Goal: Task Accomplishment & Management: Complete application form

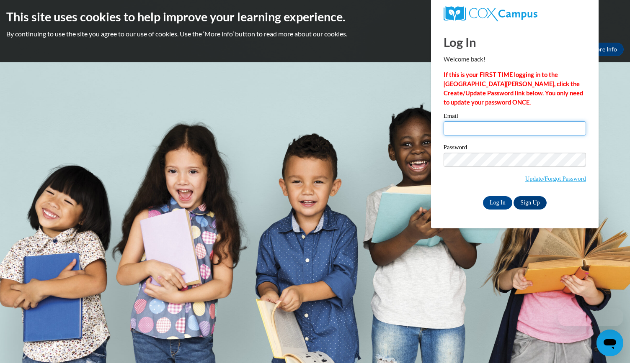
click at [459, 129] on input "Email" at bounding box center [514, 128] width 142 height 14
type input "[EMAIL_ADDRESS][DOMAIN_NAME]"
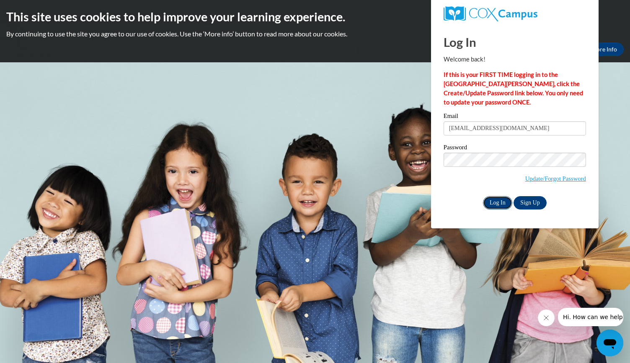
click at [498, 203] on input "Log In" at bounding box center [497, 202] width 29 height 13
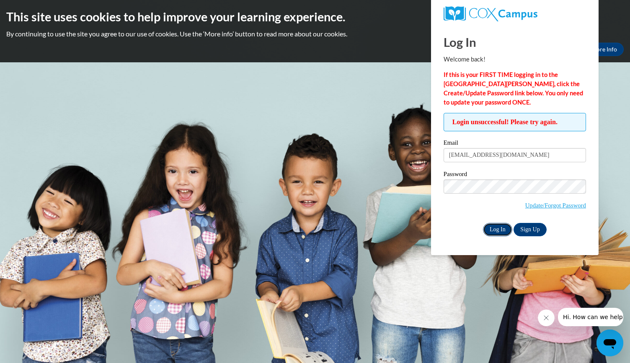
click at [497, 232] on input "Log In" at bounding box center [497, 229] width 29 height 13
click at [546, 205] on link "Update/Forgot Password" at bounding box center [555, 205] width 61 height 7
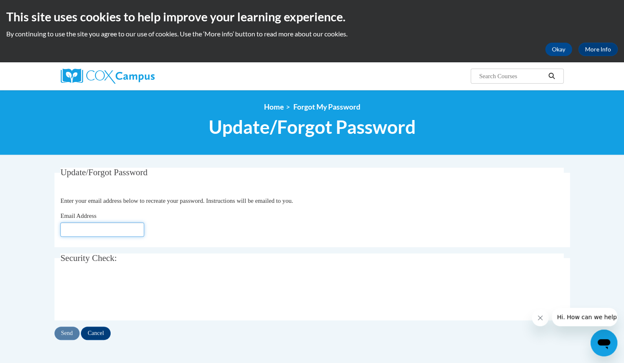
click at [72, 227] on input "Email Address" at bounding box center [102, 230] width 84 height 14
click at [70, 230] on input "Email Address" at bounding box center [102, 230] width 84 height 14
type input "C"
type input "[EMAIL_ADDRESS][DOMAIN_NAME]"
click at [296, 244] on fieldset "Update/Forgot Password Please enter your email address Enter your email address…" at bounding box center [311, 208] width 515 height 80
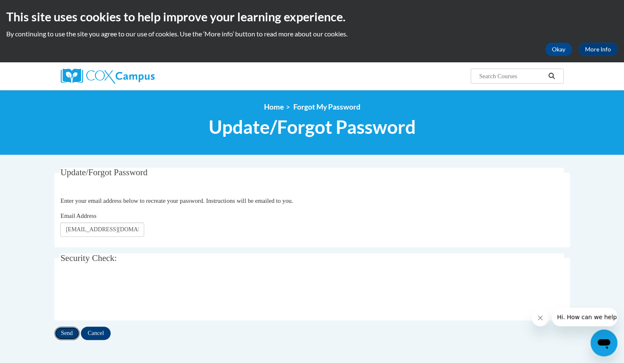
click at [63, 331] on input "Send" at bounding box center [66, 333] width 25 height 13
click at [558, 49] on button "Okay" at bounding box center [558, 49] width 27 height 13
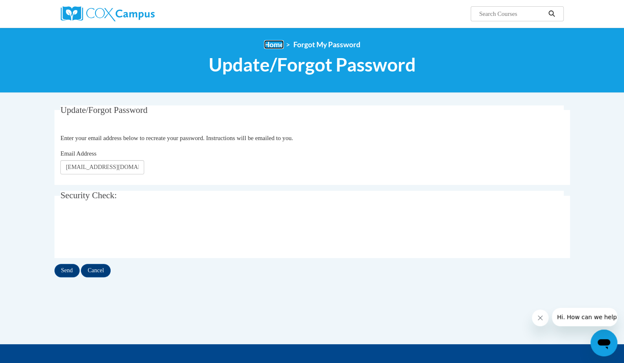
click at [271, 44] on link "Home" at bounding box center [274, 44] width 20 height 9
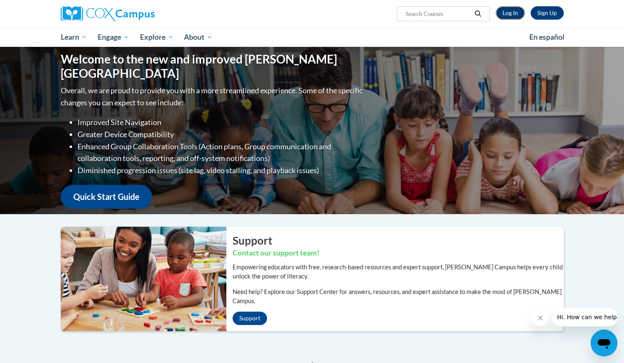
click at [510, 13] on link "Log In" at bounding box center [509, 12] width 29 height 13
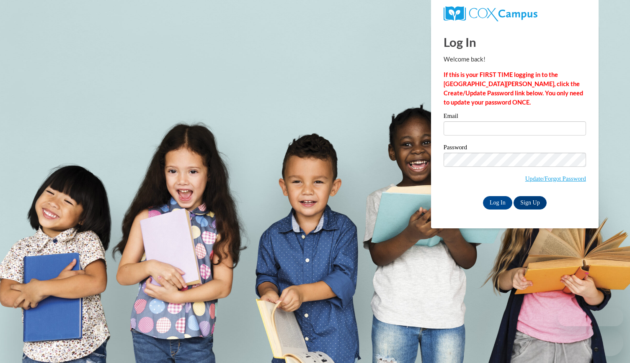
click at [454, 132] on input "Email" at bounding box center [514, 128] width 142 height 14
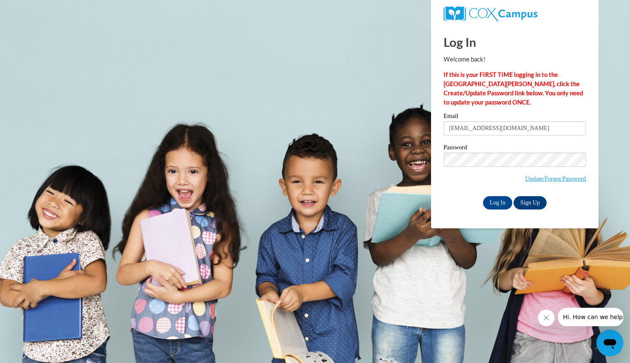
type input "catmccann13@aol.com"
click at [465, 196] on div "Log In Sign Up" at bounding box center [514, 202] width 142 height 13
click at [498, 204] on input "Log In" at bounding box center [497, 202] width 29 height 13
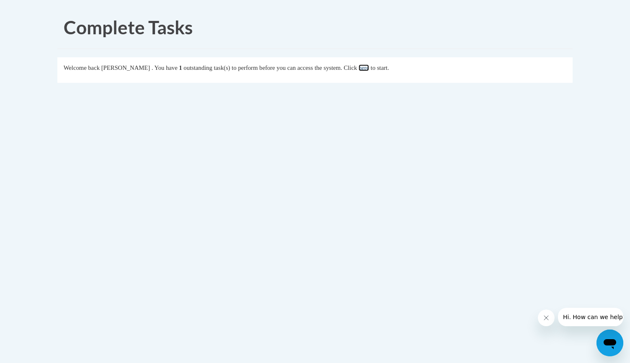
click at [369, 68] on link "here" at bounding box center [363, 67] width 10 height 7
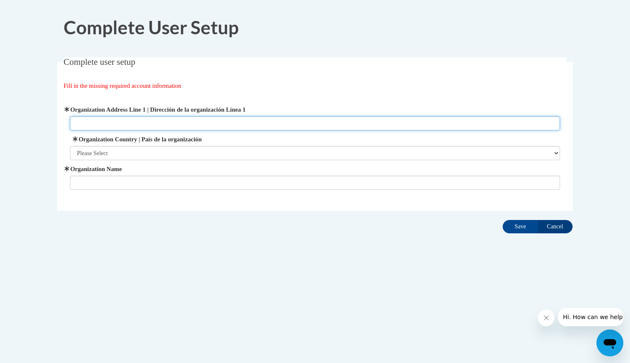
click at [89, 124] on input "Organization Address Line 1 | Dirección de la organización Línea 1" at bounding box center [315, 123] width 490 height 14
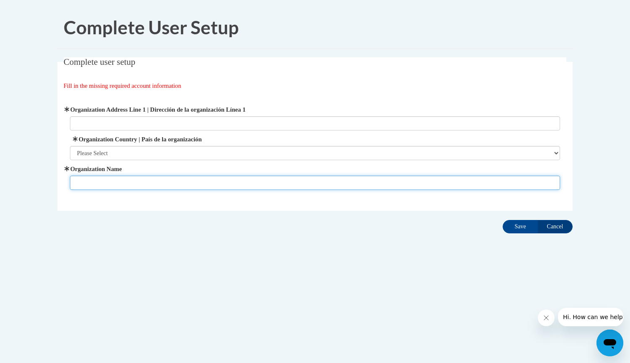
click at [94, 179] on input "Organization Name" at bounding box center [315, 183] width 490 height 14
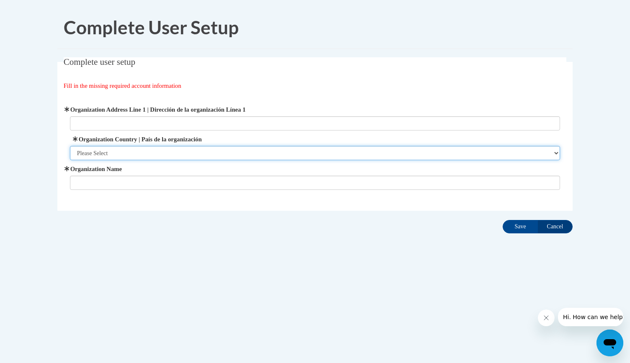
click at [555, 154] on select "Please Select United States | Estados Unidos Outside of the United States | Fue…" at bounding box center [315, 153] width 490 height 14
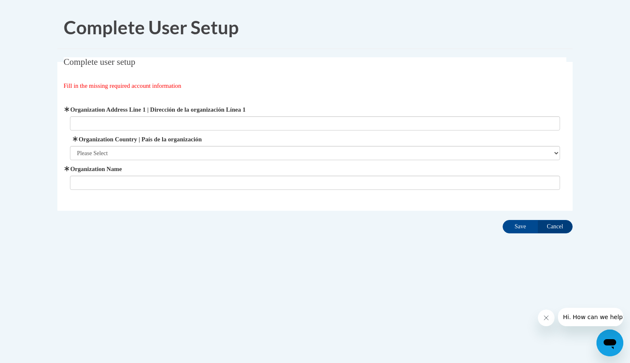
drag, startPoint x: 555, startPoint y: 154, endPoint x: 395, endPoint y: 222, distance: 173.8
click at [395, 222] on div "Complete user setup Fill in the missing required account information User Profi…" at bounding box center [315, 147] width 528 height 180
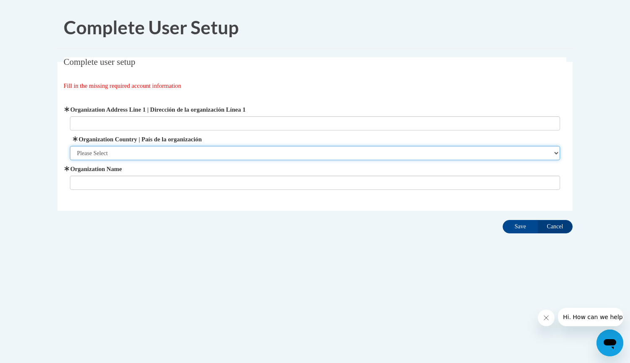
click at [557, 154] on select "Please Select United States | Estados Unidos Outside of the United States | Fue…" at bounding box center [315, 153] width 490 height 14
select select "ad49bcad-a171-4b2e-b99c-48b446064914"
click at [70, 146] on select "Please Select United States | Estados Unidos Outside of the United States | Fue…" at bounding box center [315, 153] width 490 height 14
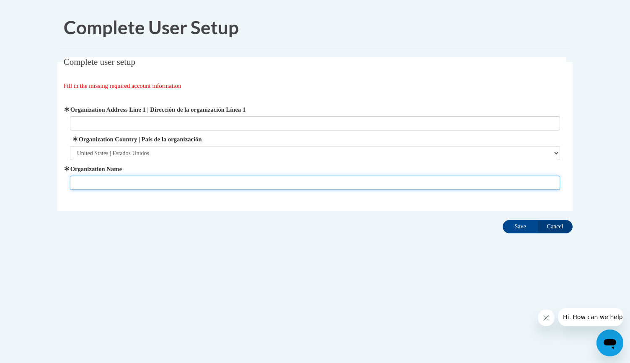
click at [103, 181] on input "Organization Name" at bounding box center [315, 183] width 490 height 14
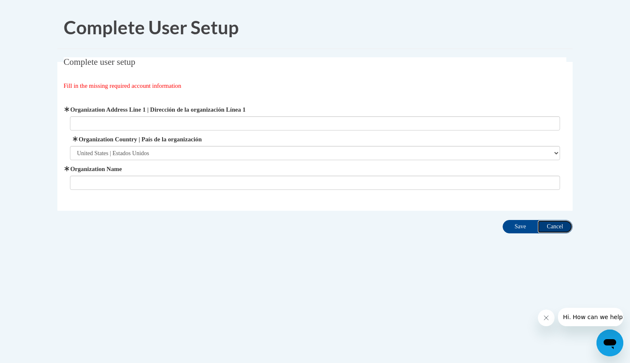
drag, startPoint x: 92, startPoint y: 247, endPoint x: 558, endPoint y: 224, distance: 466.2
click at [558, 224] on input "Cancel" at bounding box center [554, 226] width 35 height 13
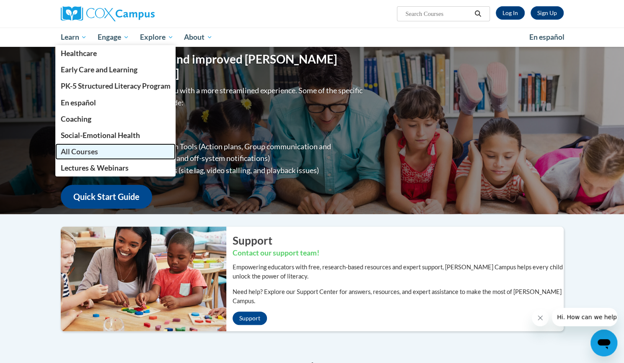
click at [80, 152] on span "All Courses" at bounding box center [78, 151] width 37 height 9
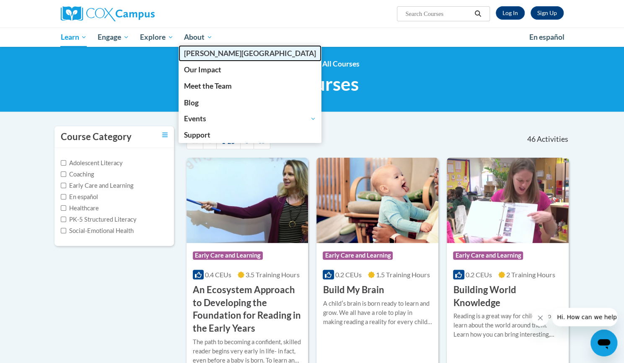
click at [206, 52] on span "[GEOGRAPHIC_DATA]" at bounding box center [250, 53] width 132 height 9
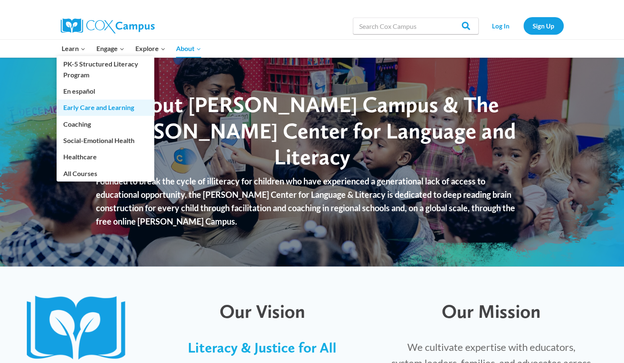
click at [79, 106] on link "Early Care and Learning" at bounding box center [106, 108] width 98 height 16
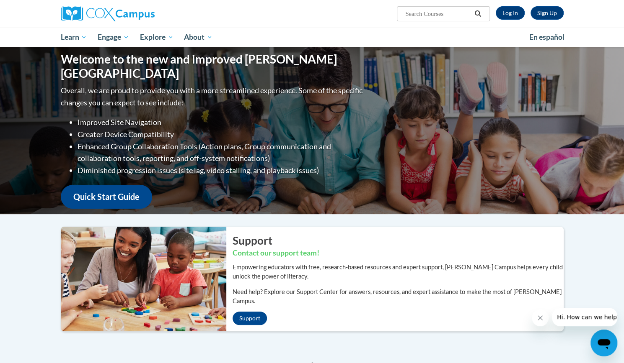
click at [451, 13] on input "Search..." at bounding box center [437, 14] width 67 height 10
type input "my courses"
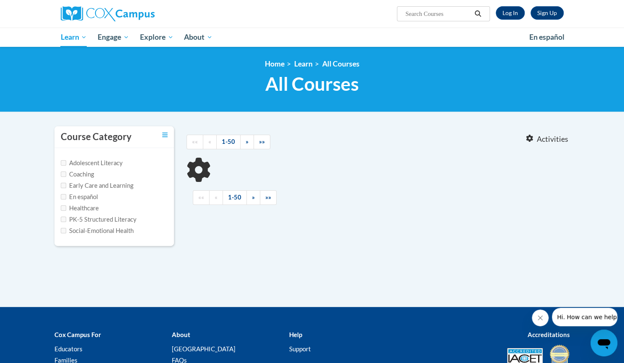
type input "my courses"
click at [63, 185] on input "Early Care and Learning" at bounding box center [63, 185] width 5 height 5
checkbox input "true"
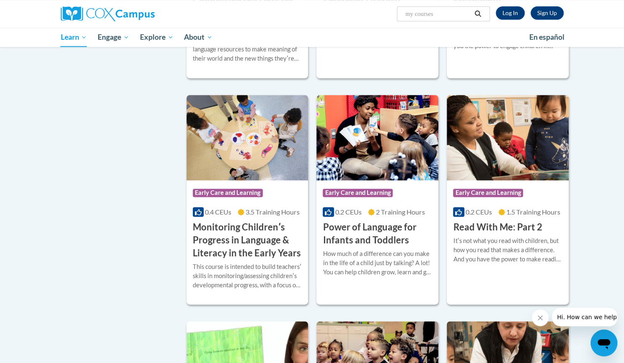
scroll to position [523, 0]
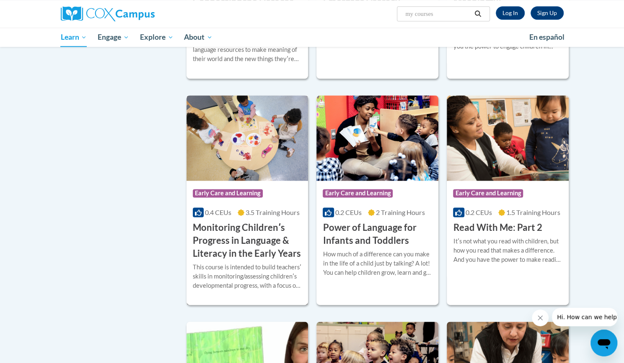
click at [235, 163] on img at bounding box center [247, 137] width 122 height 85
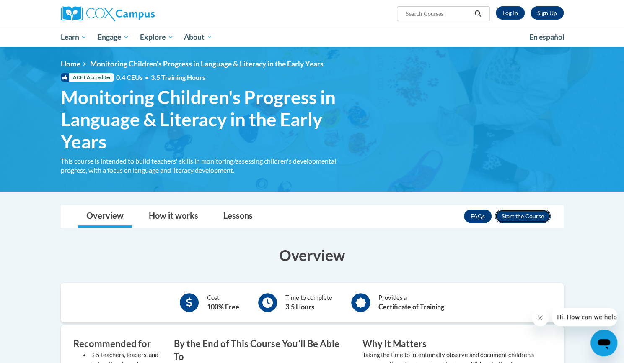
click at [525, 216] on button "Enroll" at bounding box center [523, 216] width 56 height 13
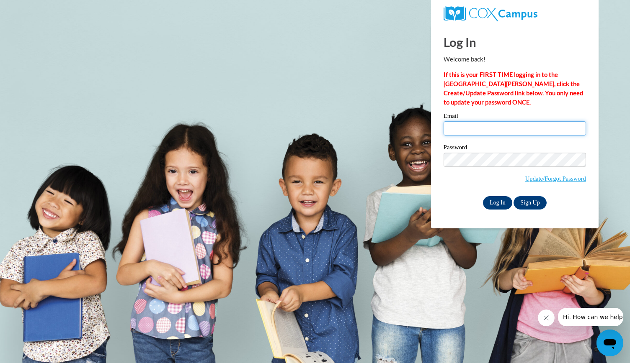
type input "catmccann13@aol.com"
click at [498, 206] on input "Log In" at bounding box center [497, 202] width 29 height 13
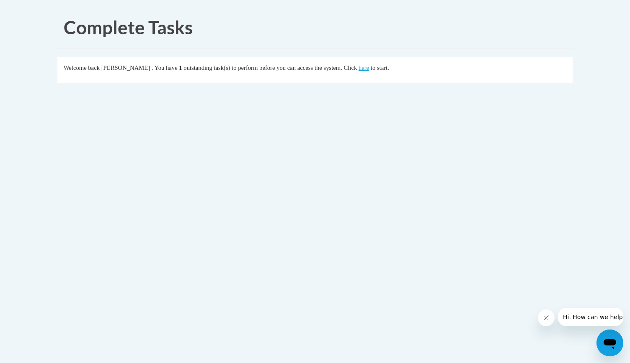
drag, startPoint x: 375, startPoint y: 67, endPoint x: 369, endPoint y: 69, distance: 5.7
click at [369, 69] on div "Welcome back [PERSON_NAME] . You have 1 outstanding task(s) to perform before y…" at bounding box center [315, 67] width 503 height 9
click at [369, 68] on link "here" at bounding box center [363, 67] width 10 height 7
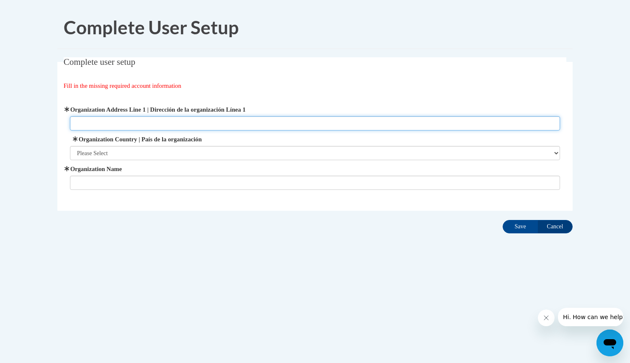
click at [99, 124] on input "Organization Address Line 1 | Dirección de la organización Línea 1" at bounding box center [315, 123] width 490 height 14
type input "4118 coronado parkway"
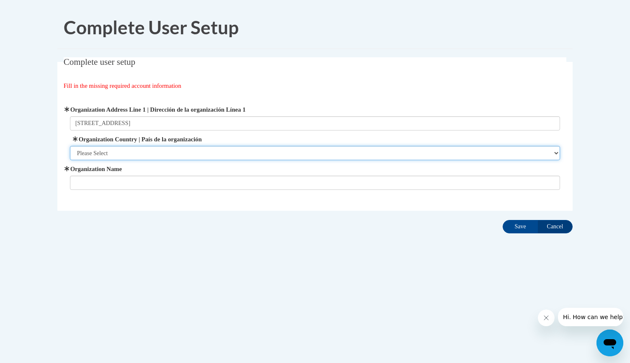
click at [558, 154] on select "Please Select United States | Estados Unidos Outside of the United States | Fue…" at bounding box center [315, 153] width 490 height 14
select select "ad49bcad-a171-4b2e-b99c-48b446064914"
click at [70, 146] on select "Please Select United States | Estados Unidos Outside of the United States | Fue…" at bounding box center [315, 153] width 490 height 14
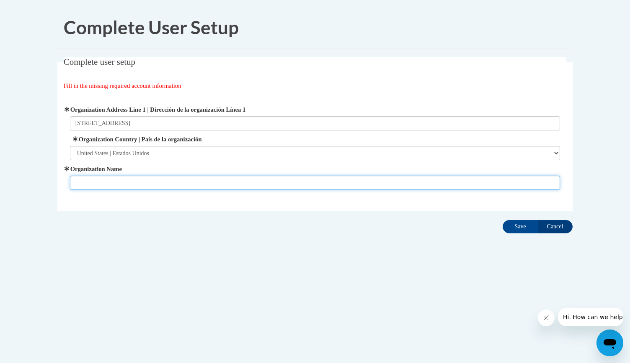
click at [103, 179] on input "Organization Name" at bounding box center [315, 183] width 490 height 14
type input "Foundations Early Learning Center"
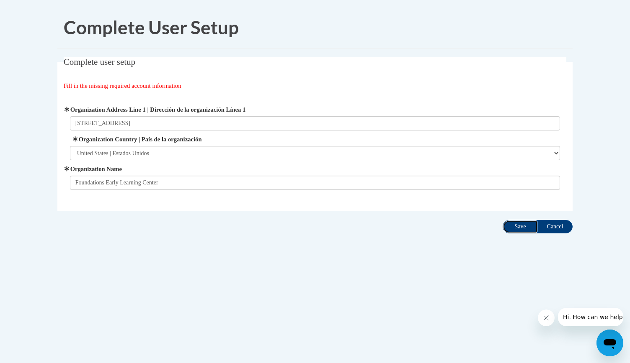
click at [522, 226] on input "Save" at bounding box center [520, 226] width 35 height 13
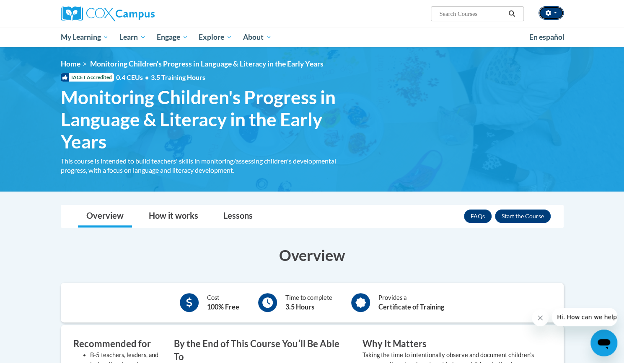
click at [554, 13] on span "button" at bounding box center [554, 13] width 3 height 2
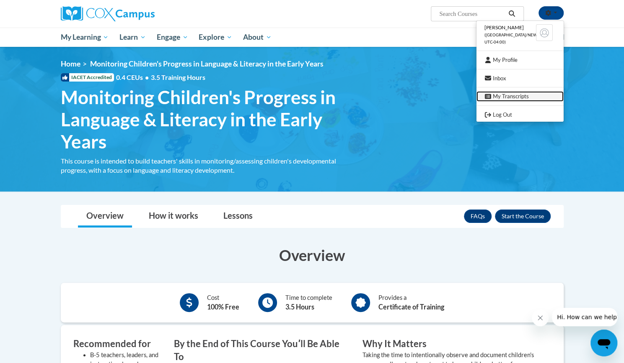
click at [503, 96] on link "My Transcripts" at bounding box center [519, 96] width 87 height 10
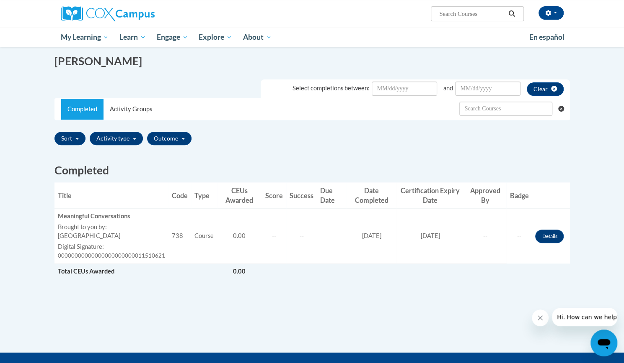
scroll to position [142, 0]
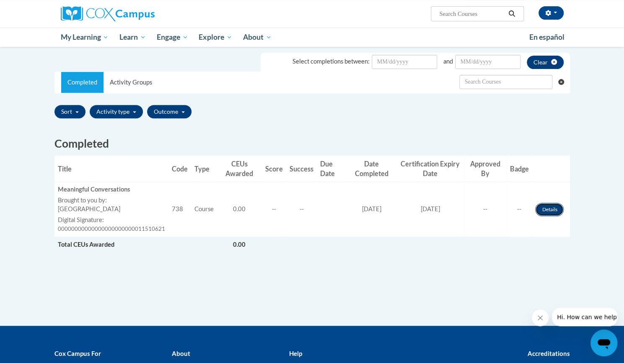
click at [546, 209] on link "Details" at bounding box center [549, 209] width 28 height 13
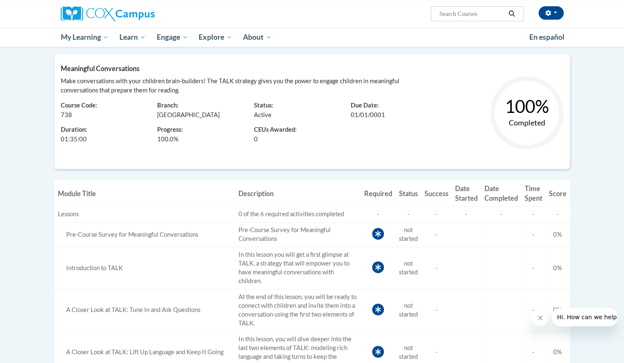
scroll to position [101, 0]
click at [379, 235] on icon at bounding box center [378, 234] width 6 height 7
click at [377, 235] on icon at bounding box center [378, 234] width 6 height 7
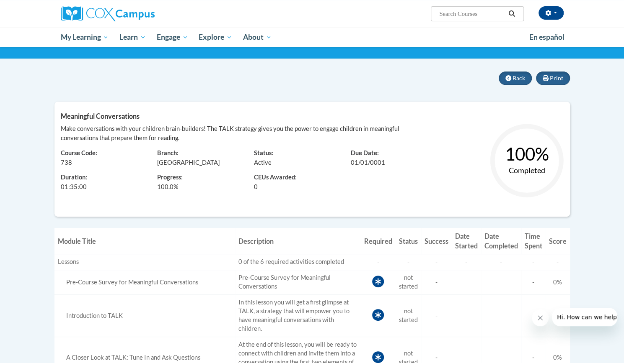
scroll to position [67, 0]
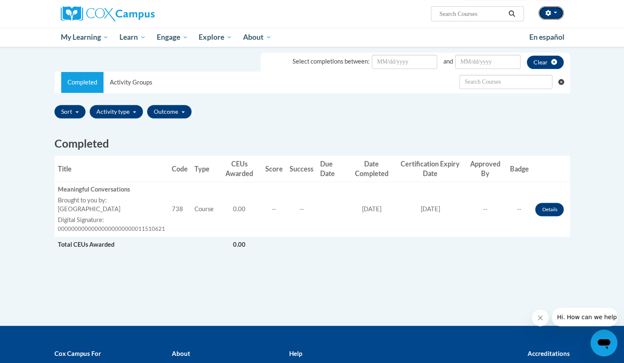
click at [554, 13] on span "button" at bounding box center [554, 13] width 3 height 2
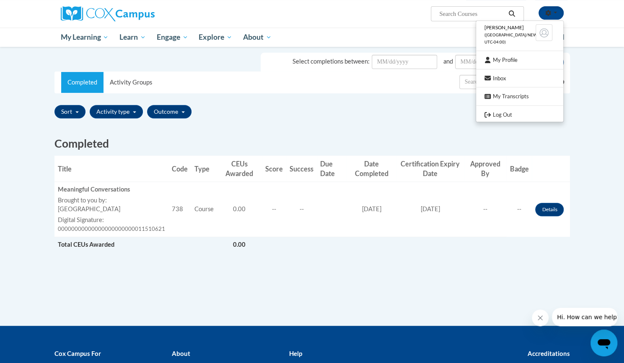
click at [505, 37] on span "([GEOGRAPHIC_DATA]/New_York UTC-04:00)" at bounding box center [516, 39] width 65 height 12
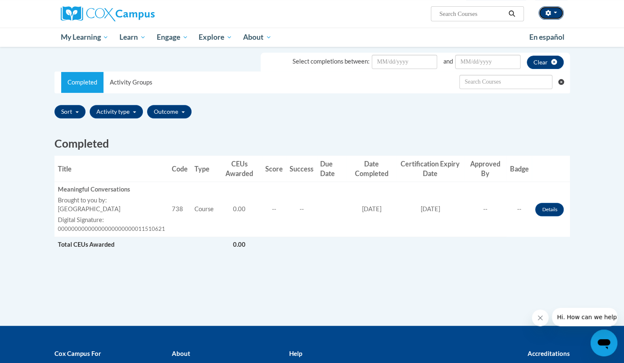
click at [554, 11] on button "button" at bounding box center [550, 12] width 25 height 13
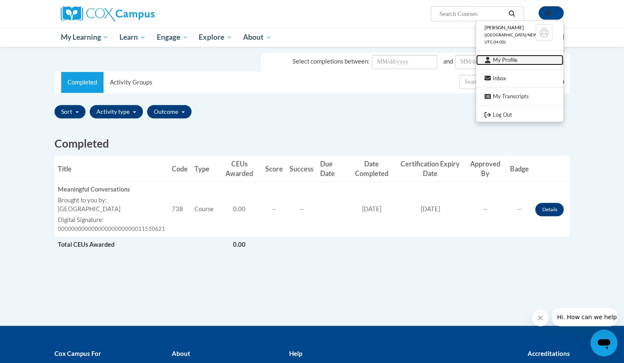
click at [506, 59] on link "My Profile" at bounding box center [519, 60] width 87 height 10
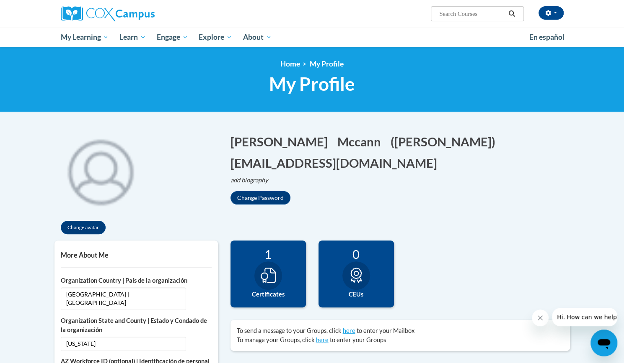
click at [267, 277] on icon at bounding box center [267, 275] width 15 height 15
click at [268, 276] on icon at bounding box center [267, 275] width 15 height 15
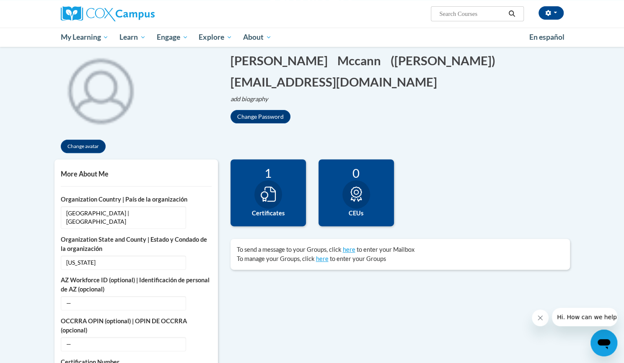
scroll to position [81, 0]
click at [351, 249] on link "here" at bounding box center [349, 250] width 13 height 7
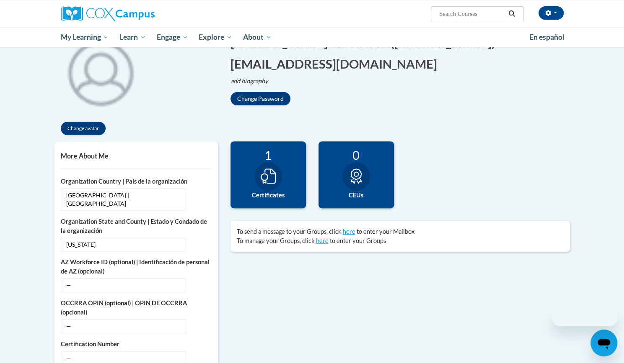
scroll to position [81, 0]
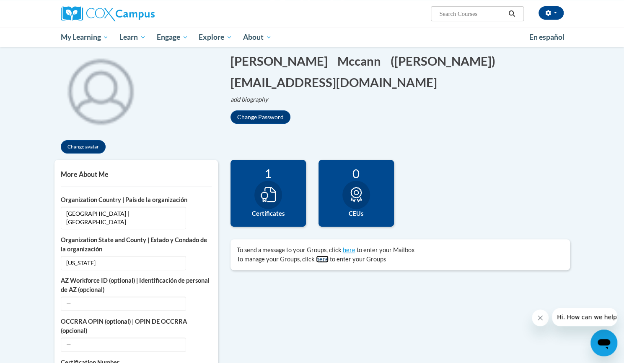
click at [319, 258] on link "here" at bounding box center [322, 259] width 13 height 7
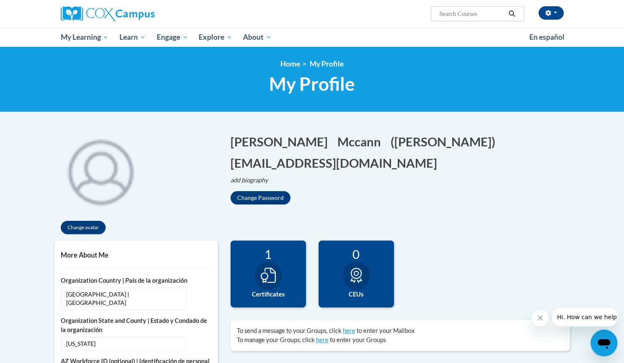
click at [603, 341] on icon "Open messaging window" at bounding box center [603, 345] width 13 height 10
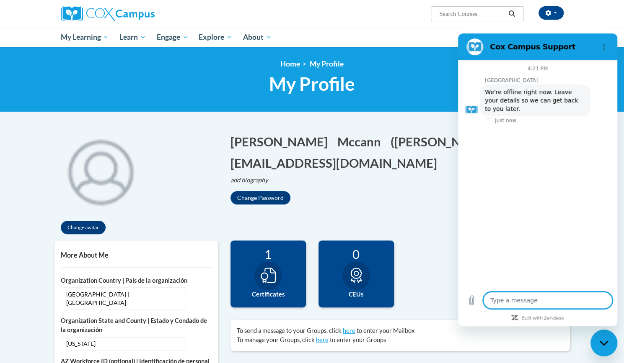
type textarea "x"
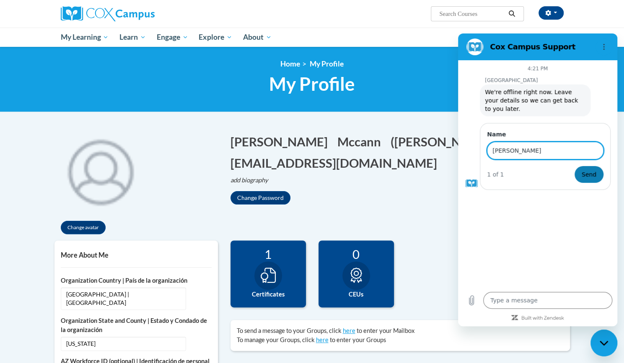
type input "[PERSON_NAME]"
click at [583, 170] on span "Send" at bounding box center [588, 175] width 15 height 10
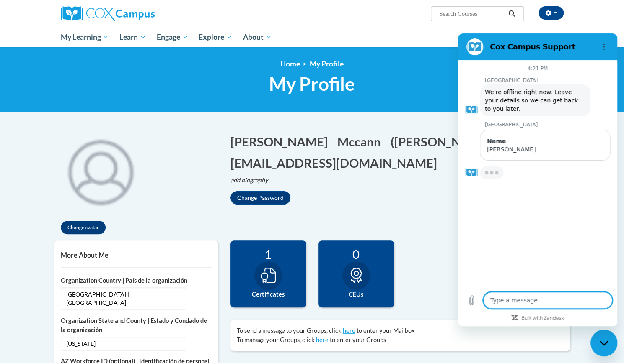
type textarea "x"
type textarea "i"
type textarea "x"
type textarea "i"
type textarea "x"
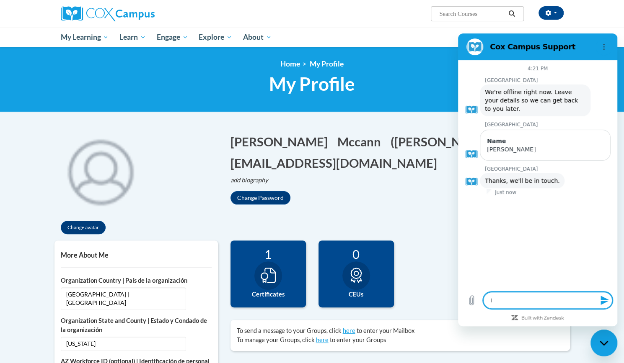
type textarea "i n"
type textarea "x"
type textarea "i n"
type textarea "x"
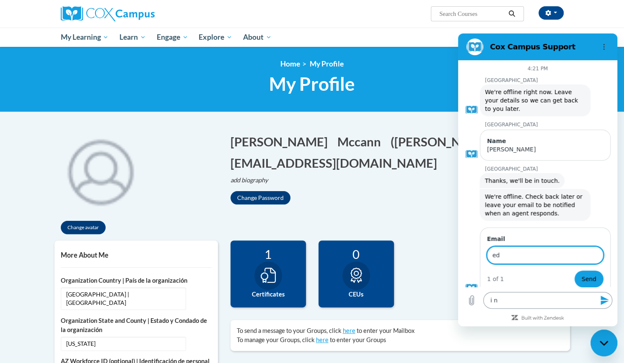
type input "e"
click at [604, 43] on button "Options menu" at bounding box center [603, 47] width 17 height 17
